Goal: Task Accomplishment & Management: Manage account settings

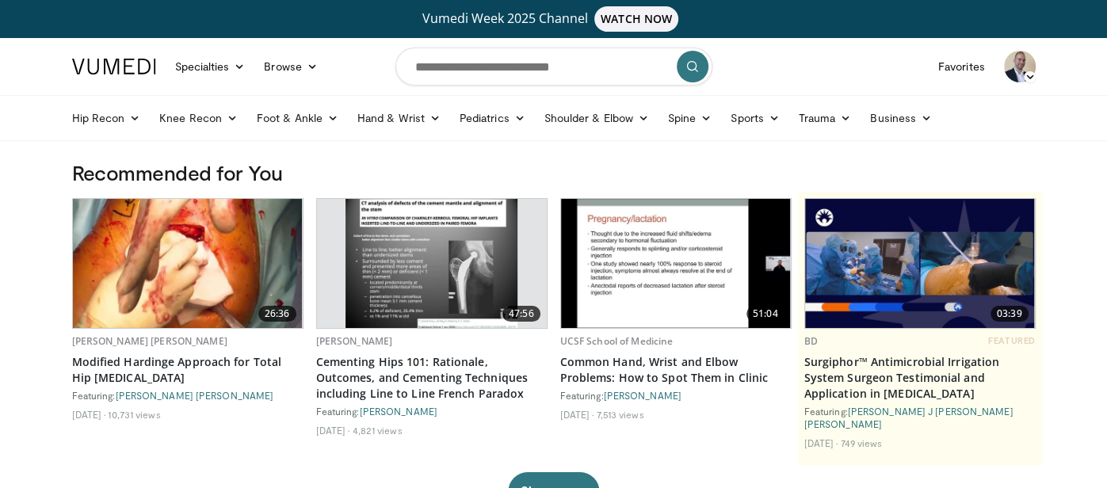
click at [1021, 71] on img at bounding box center [1020, 67] width 32 height 32
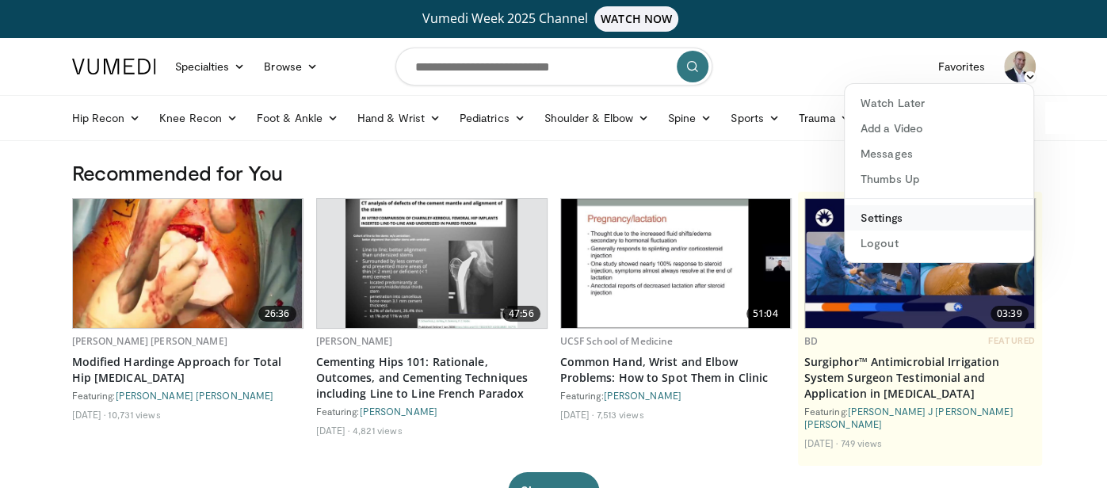
click at [897, 217] on link "Settings" at bounding box center [939, 217] width 189 height 25
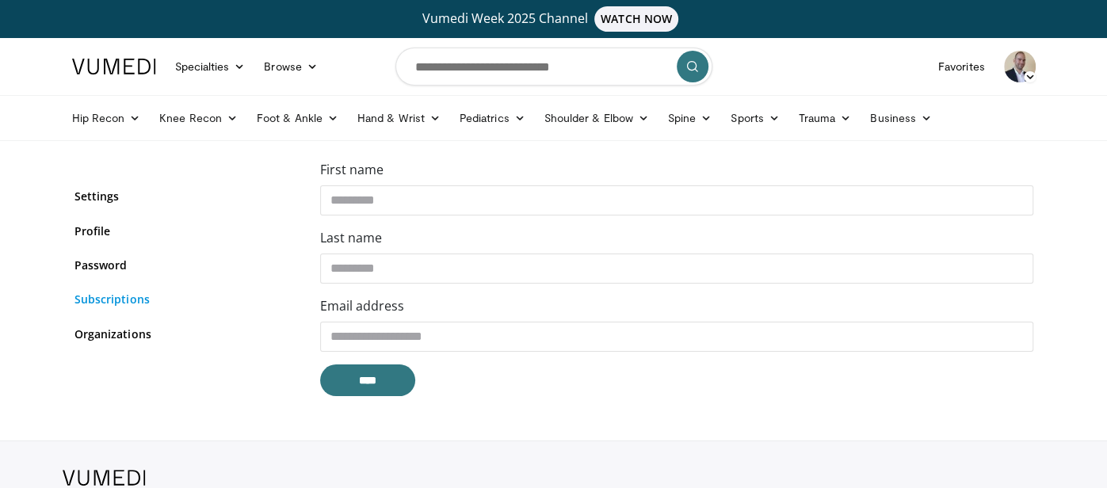
click at [117, 306] on link "Subscriptions" at bounding box center [186, 299] width 222 height 17
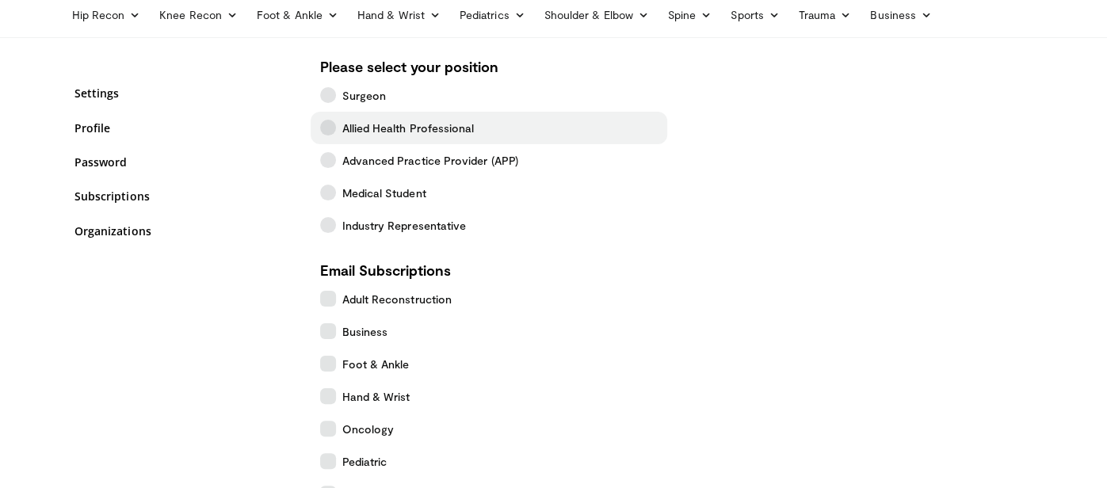
scroll to position [108, 0]
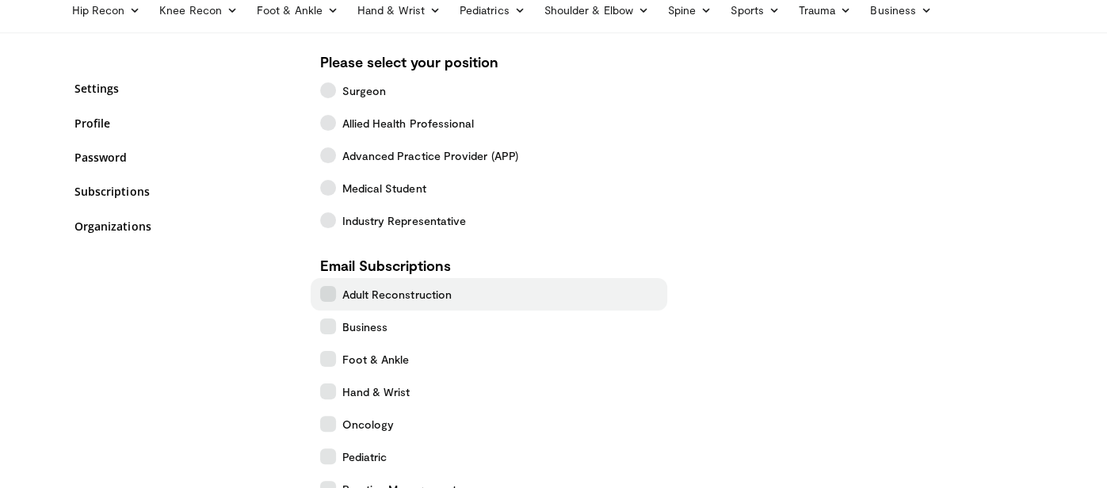
click at [327, 292] on icon at bounding box center [328, 294] width 16 height 16
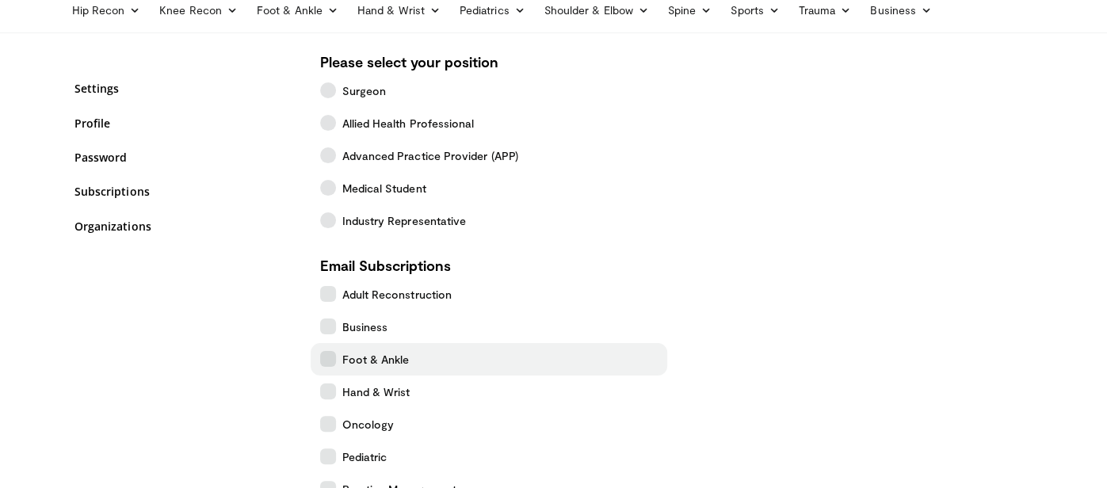
click at [325, 356] on icon at bounding box center [328, 359] width 16 height 16
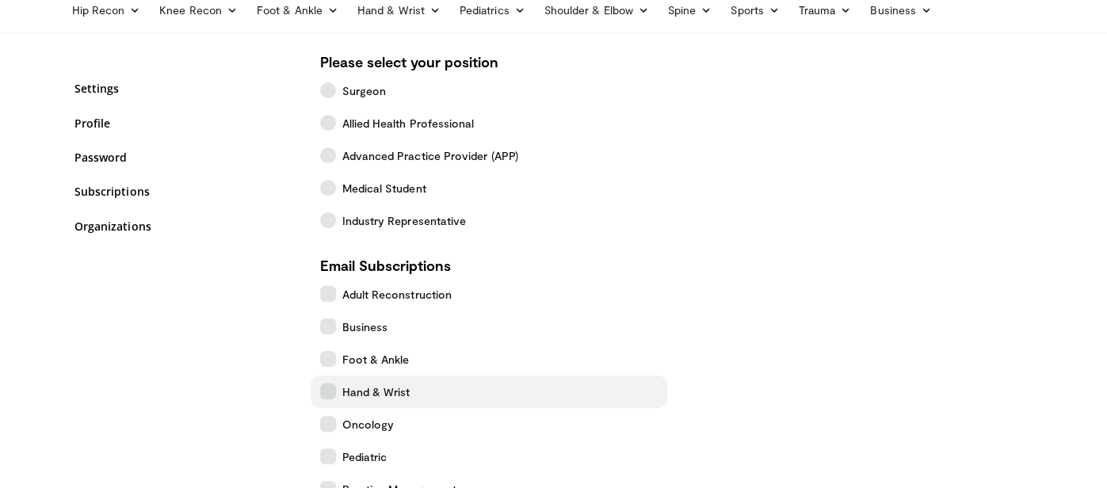
click at [331, 388] on icon at bounding box center [328, 392] width 16 height 16
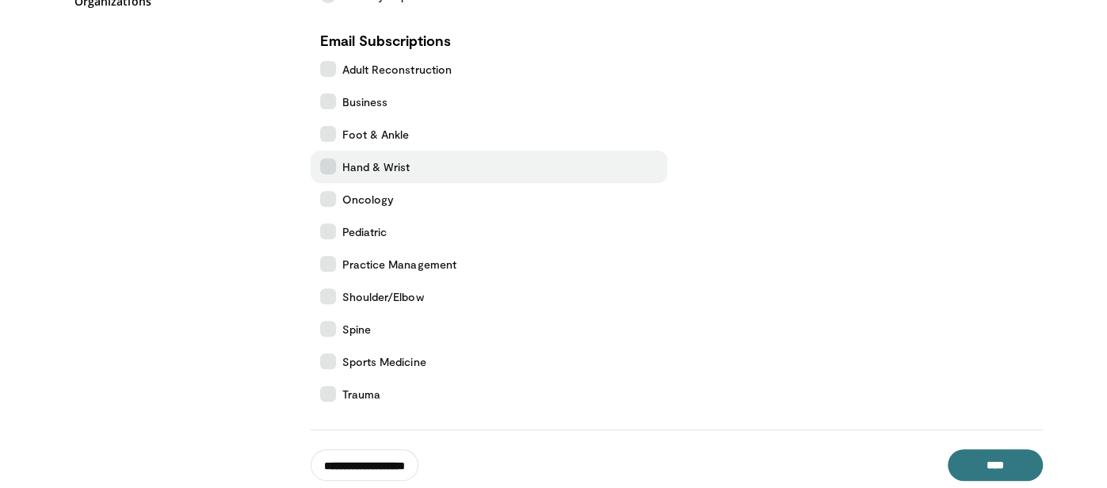
scroll to position [340, 0]
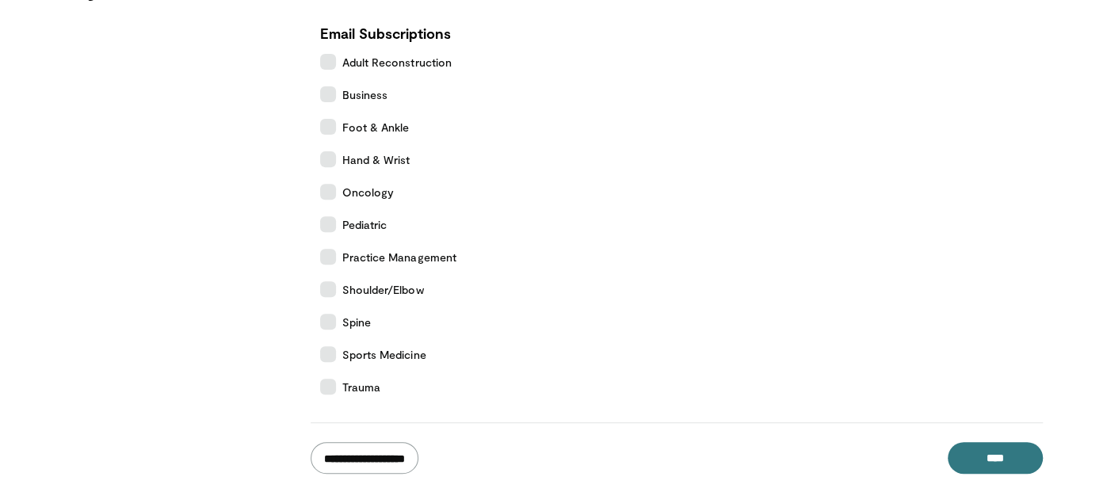
click at [354, 457] on input "**********" at bounding box center [365, 458] width 108 height 32
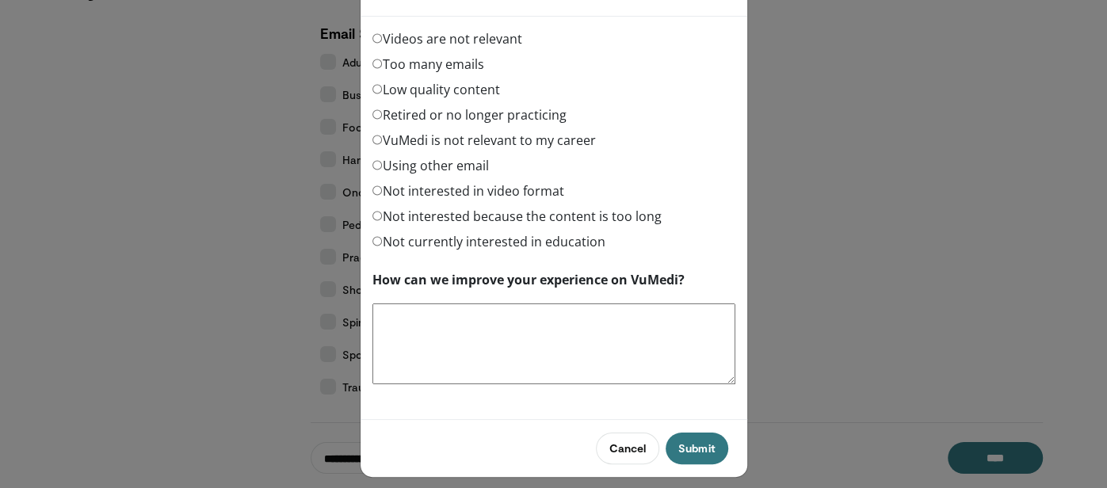
scroll to position [63, 0]
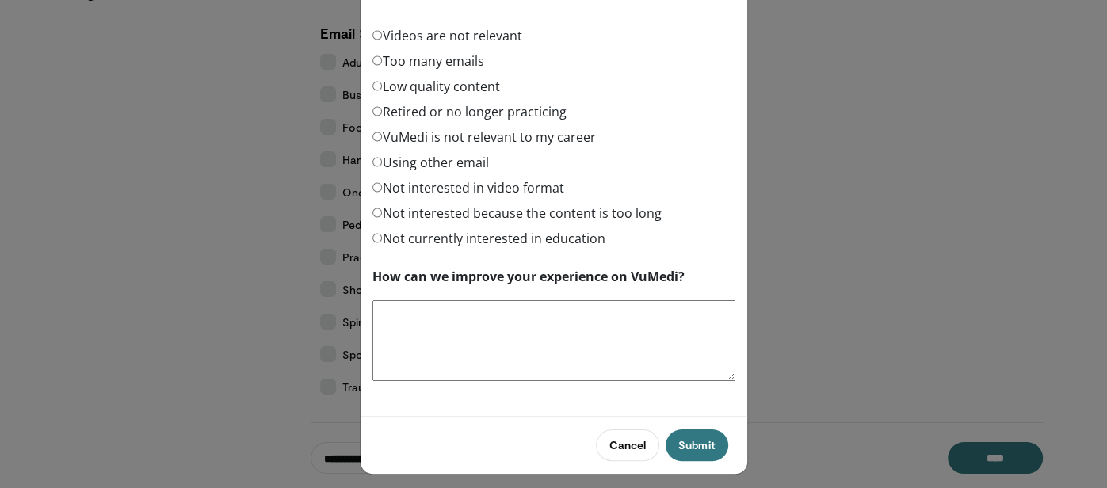
click at [380, 52] on label "Too many emails" at bounding box center [429, 61] width 112 height 19
click at [698, 445] on button "Submit" at bounding box center [697, 446] width 62 height 32
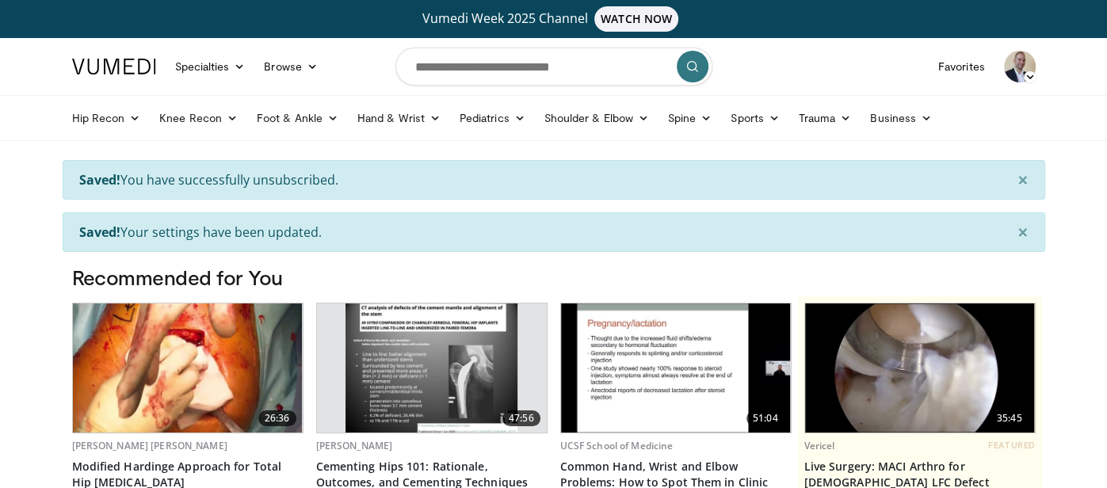
click at [1023, 71] on img at bounding box center [1020, 67] width 32 height 32
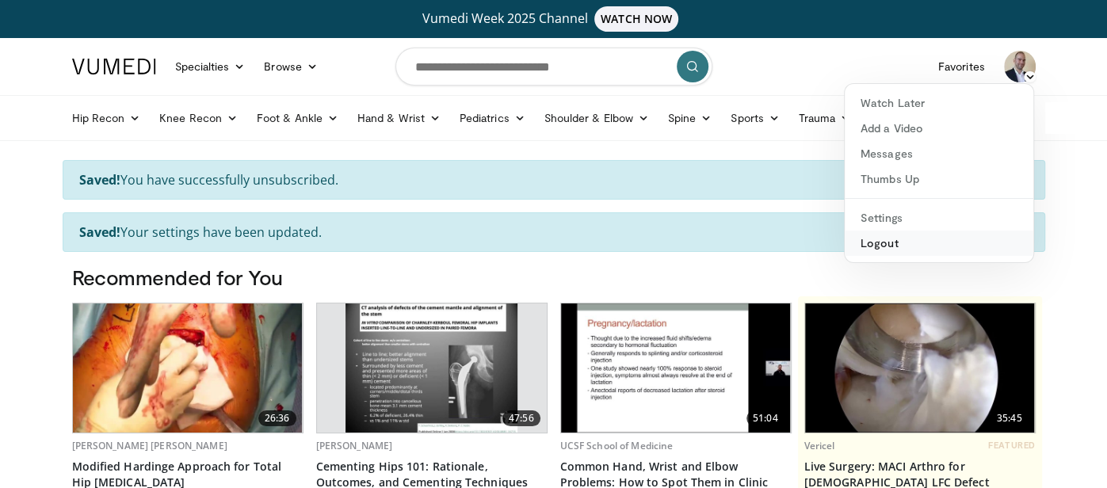
click at [887, 241] on link "Logout" at bounding box center [939, 243] width 189 height 25
